Goal: Register for event/course

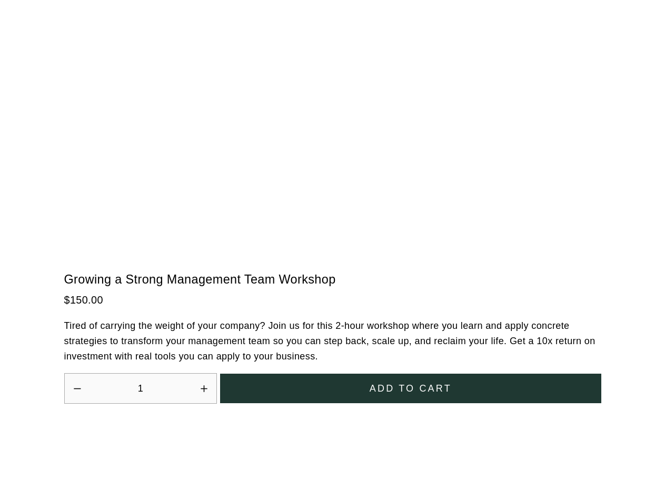
scroll to position [2914, 0]
